Goal: Navigation & Orientation: Find specific page/section

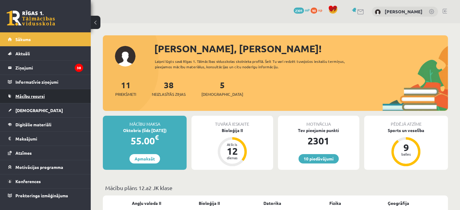
click at [56, 100] on link "Mācību resursi" at bounding box center [45, 96] width 75 height 14
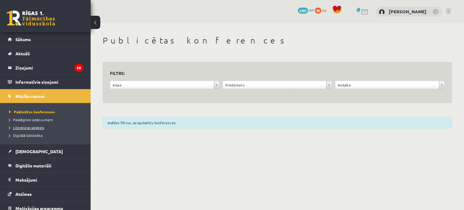
click at [36, 128] on span "Literatūras saraksts" at bounding box center [26, 127] width 35 height 5
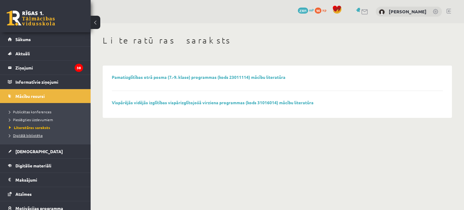
click at [33, 135] on span "Digitālā bibliotēka" at bounding box center [26, 135] width 34 height 5
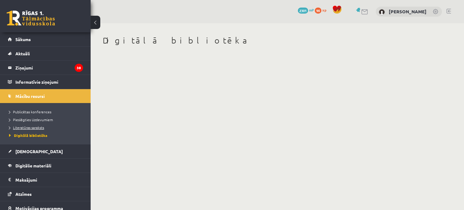
click at [35, 128] on span "Literatūras saraksts" at bounding box center [26, 127] width 35 height 5
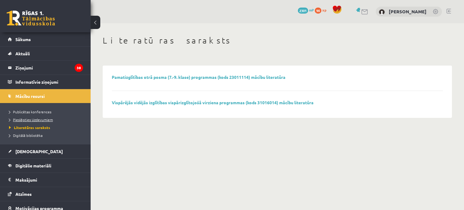
click at [32, 121] on span "Pieslēgties Uzdevumiem" at bounding box center [31, 119] width 44 height 5
click at [24, 111] on span "Publicētas konferences" at bounding box center [30, 111] width 42 height 5
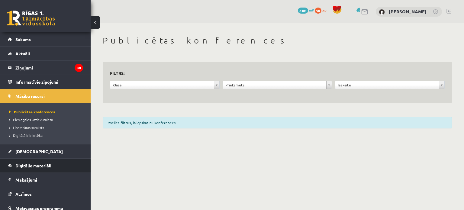
click at [38, 166] on span "Digitālie materiāli" at bounding box center [33, 165] width 36 height 5
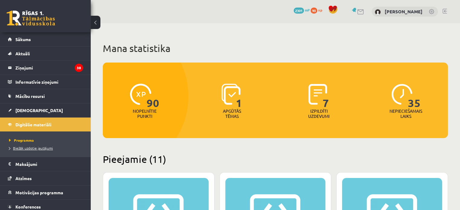
click at [37, 150] on link "Biežāk uzdotie jautājumi" at bounding box center [47, 147] width 76 height 5
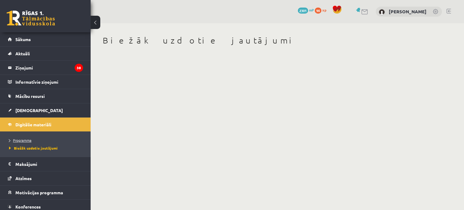
click at [28, 140] on span "Programma" at bounding box center [20, 140] width 22 height 5
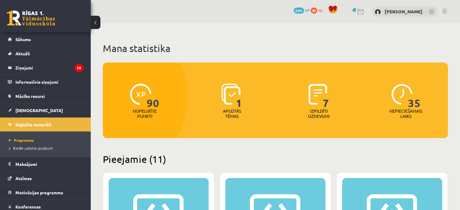
click at [445, 13] on link at bounding box center [444, 11] width 5 height 5
